Goal: Navigation & Orientation: Find specific page/section

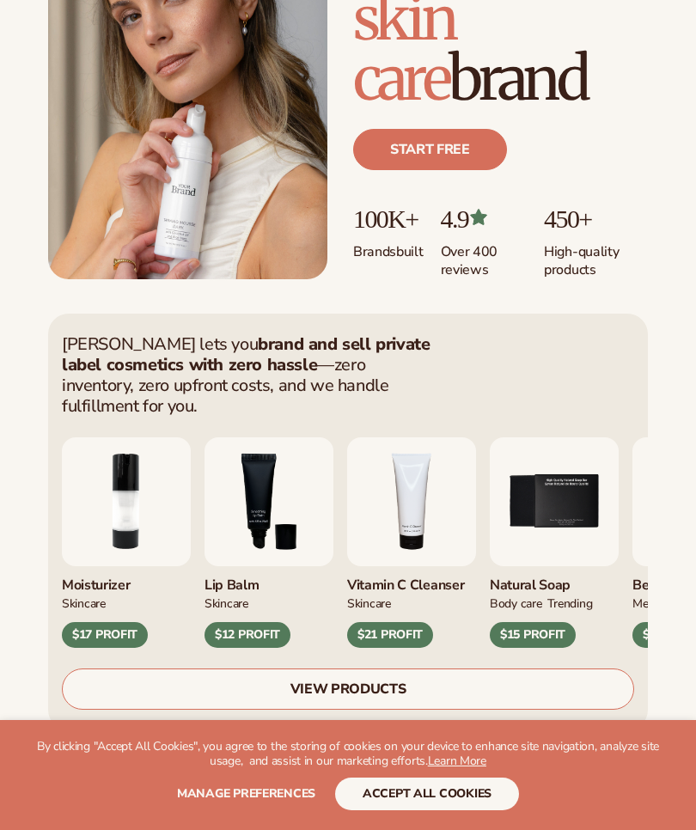
scroll to position [378, 0]
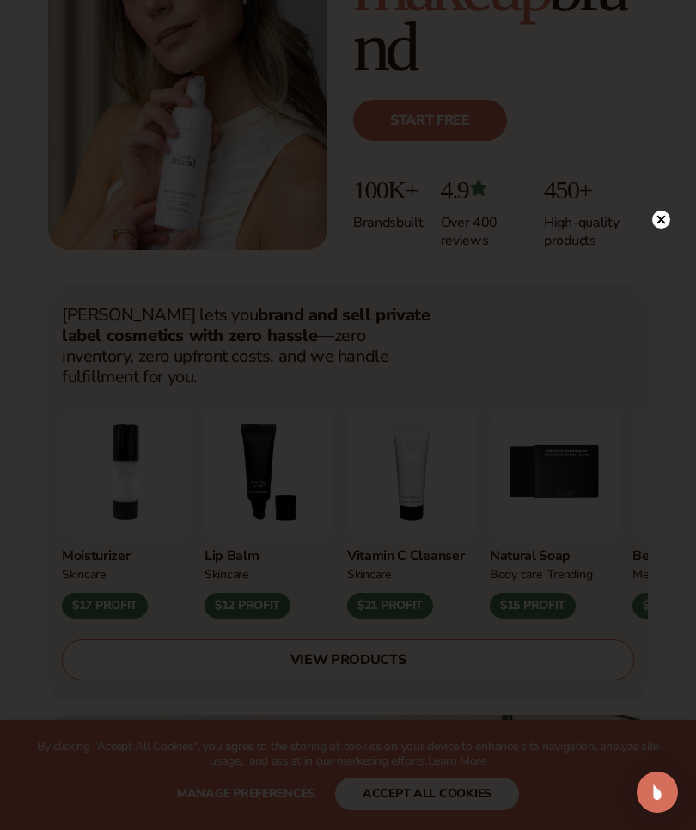
click at [662, 223] on icon at bounding box center [661, 219] width 9 height 9
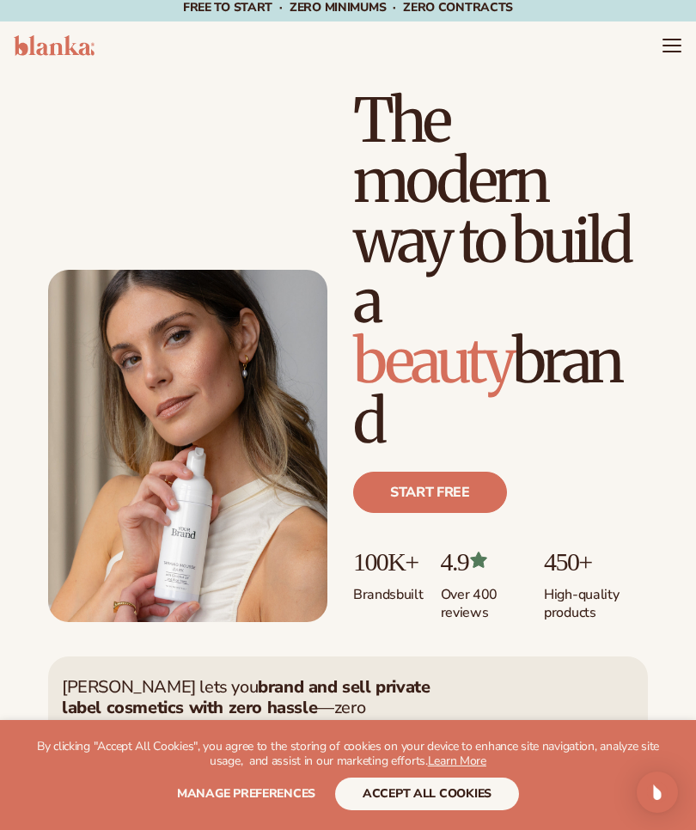
scroll to position [5, 0]
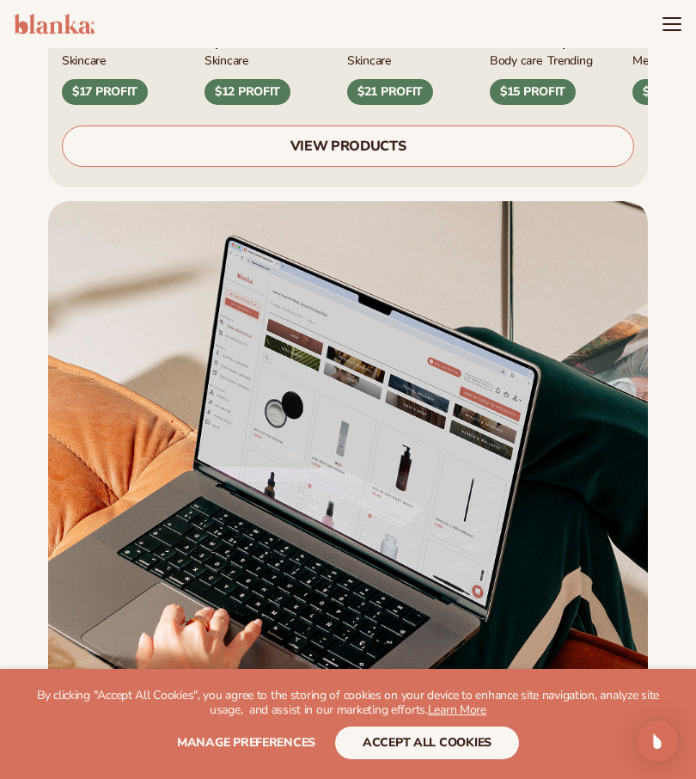
click at [662, 26] on icon "Menu" at bounding box center [672, 24] width 21 height 21
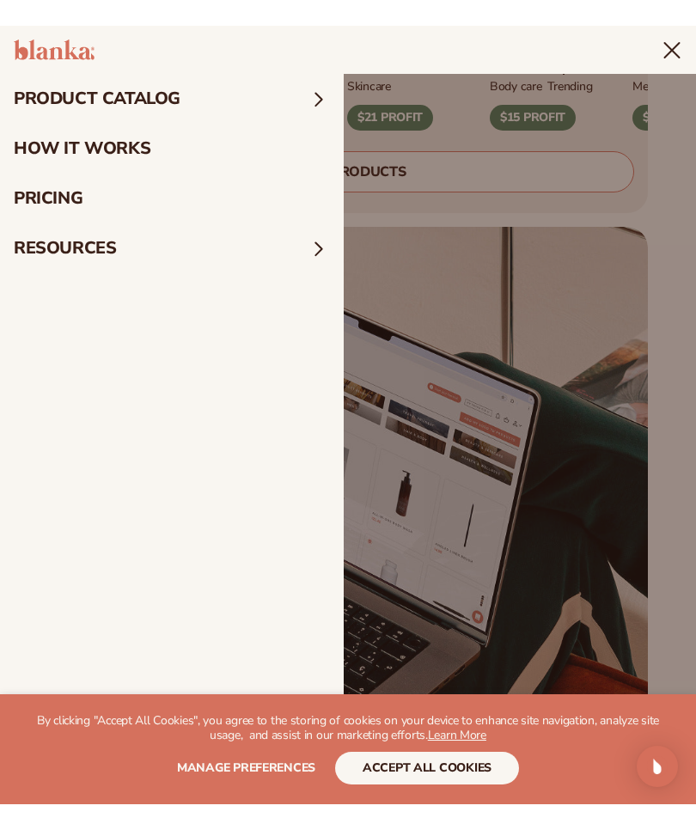
scroll to position [882, 0]
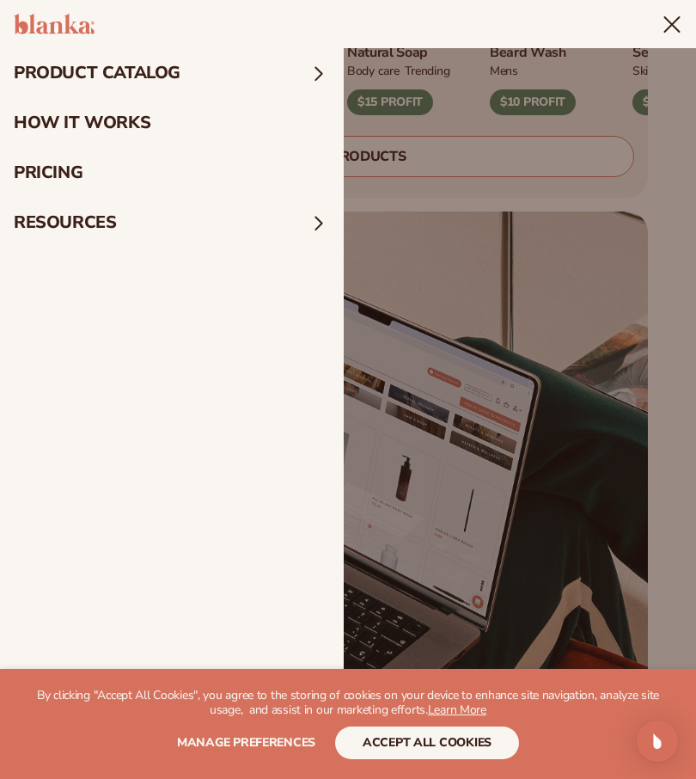
click at [329, 71] on span at bounding box center [319, 73] width 22 height 22
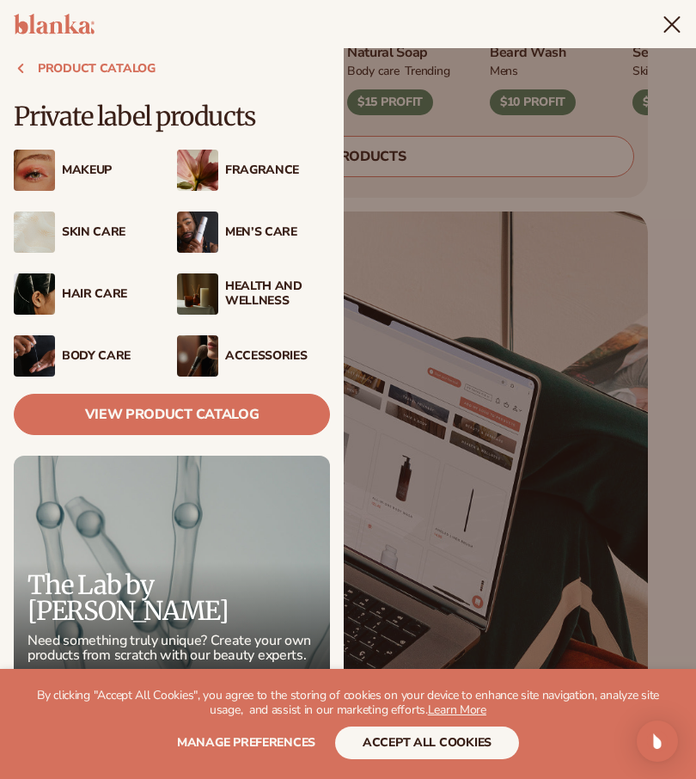
click at [262, 290] on div "Health And Wellness" at bounding box center [277, 293] width 105 height 29
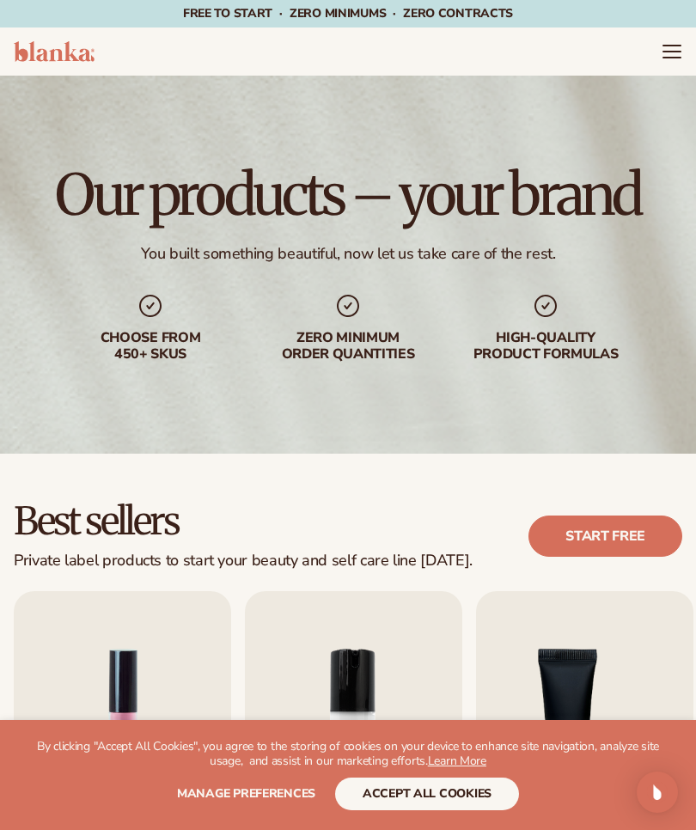
click at [685, 46] on header "Cart product catalog The Lab by Blanka" at bounding box center [348, 51] width 696 height 48
click at [662, 56] on icon "Menu" at bounding box center [672, 51] width 21 height 21
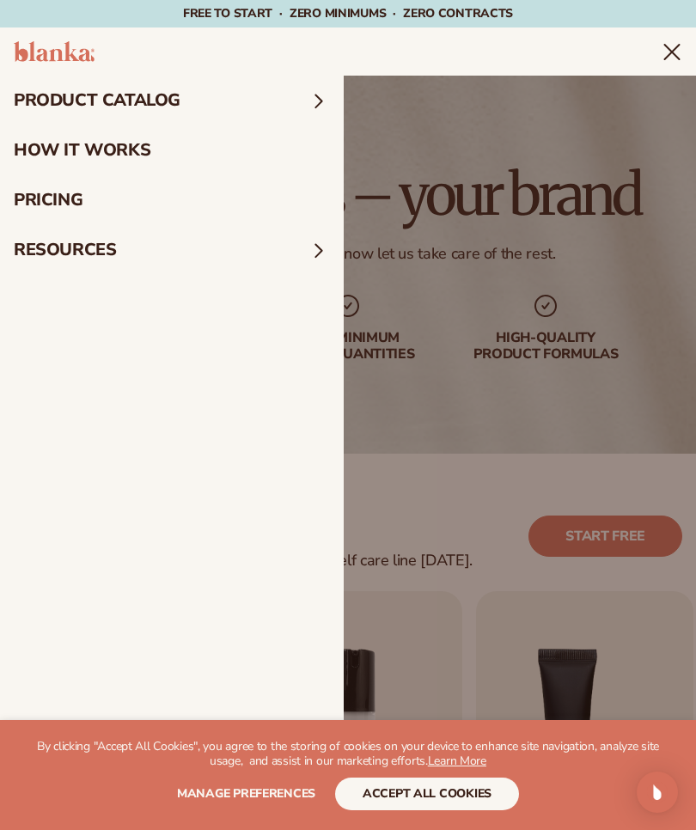
click at [315, 105] on span at bounding box center [319, 100] width 22 height 22
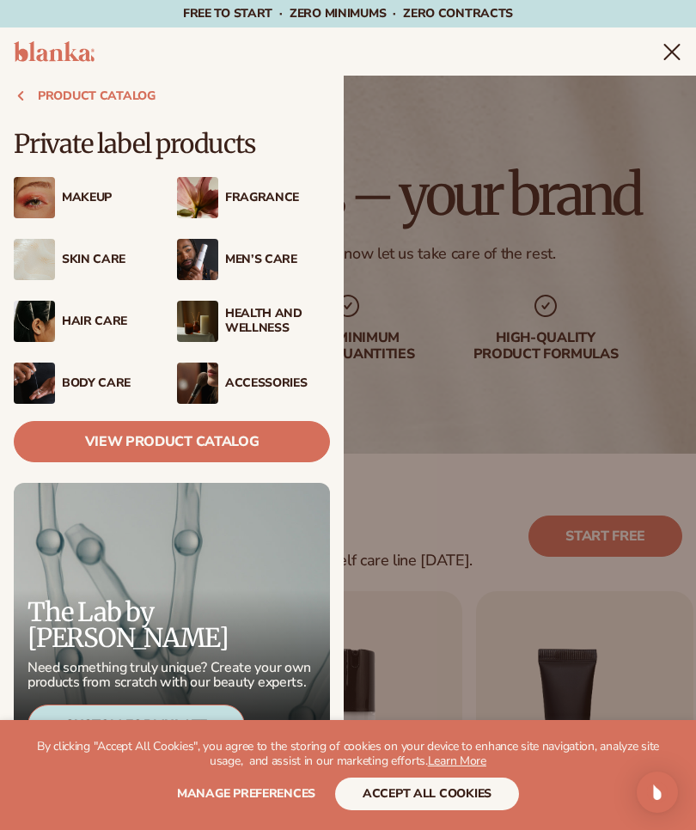
click at [76, 453] on link "View Product Catalog" at bounding box center [172, 441] width 316 height 41
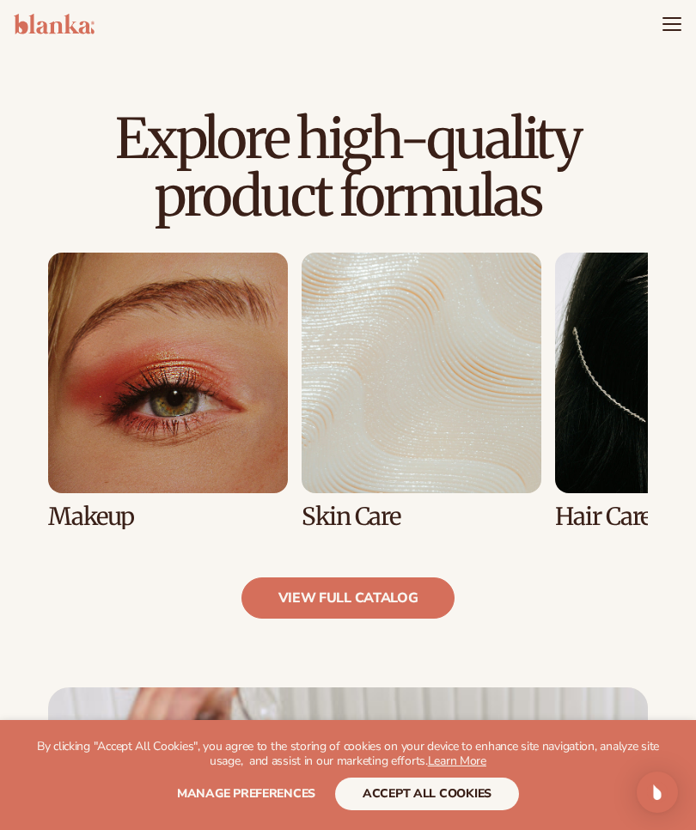
scroll to position [1023, 0]
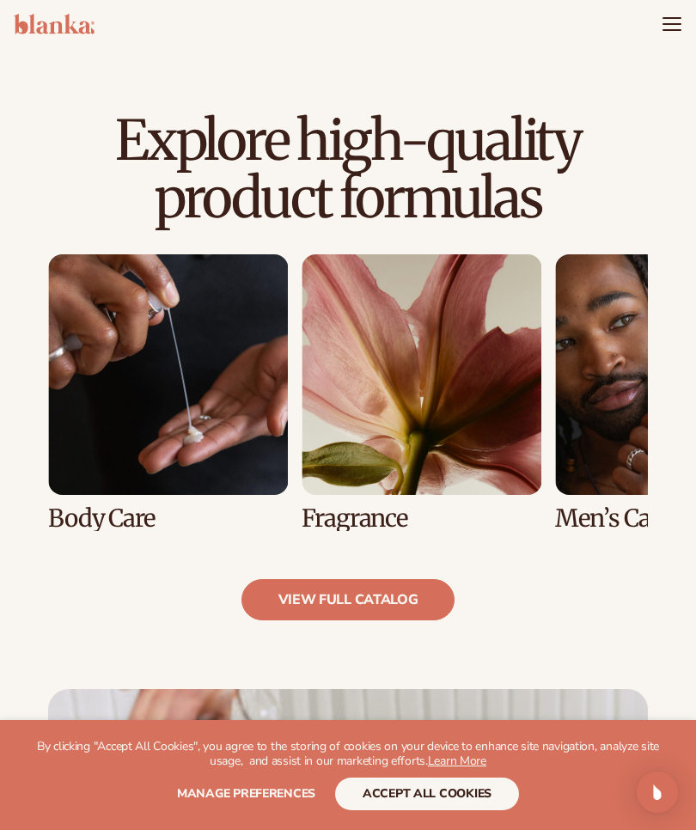
click at [503, 494] on link "5 / 8" at bounding box center [422, 392] width 240 height 277
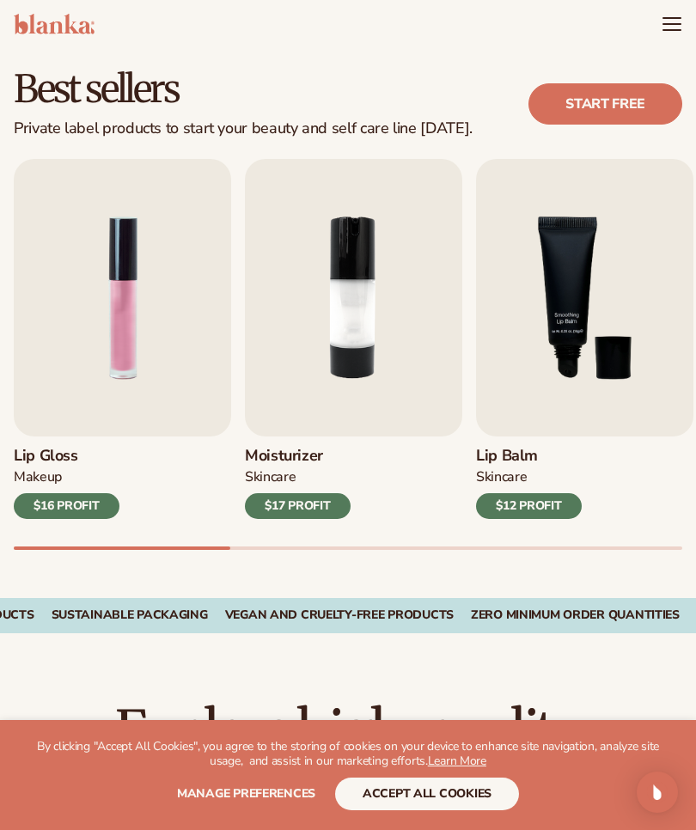
scroll to position [430, 0]
